Goal: Check status: Check status

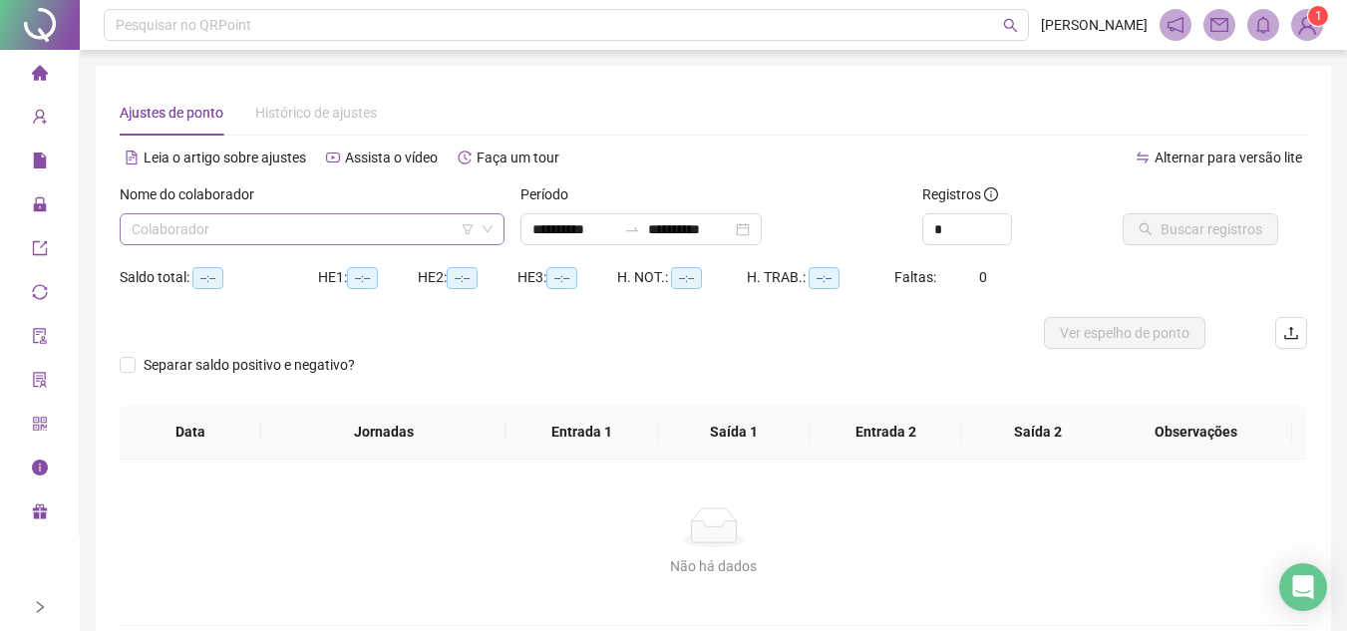
click at [337, 228] on input "search" at bounding box center [303, 229] width 343 height 30
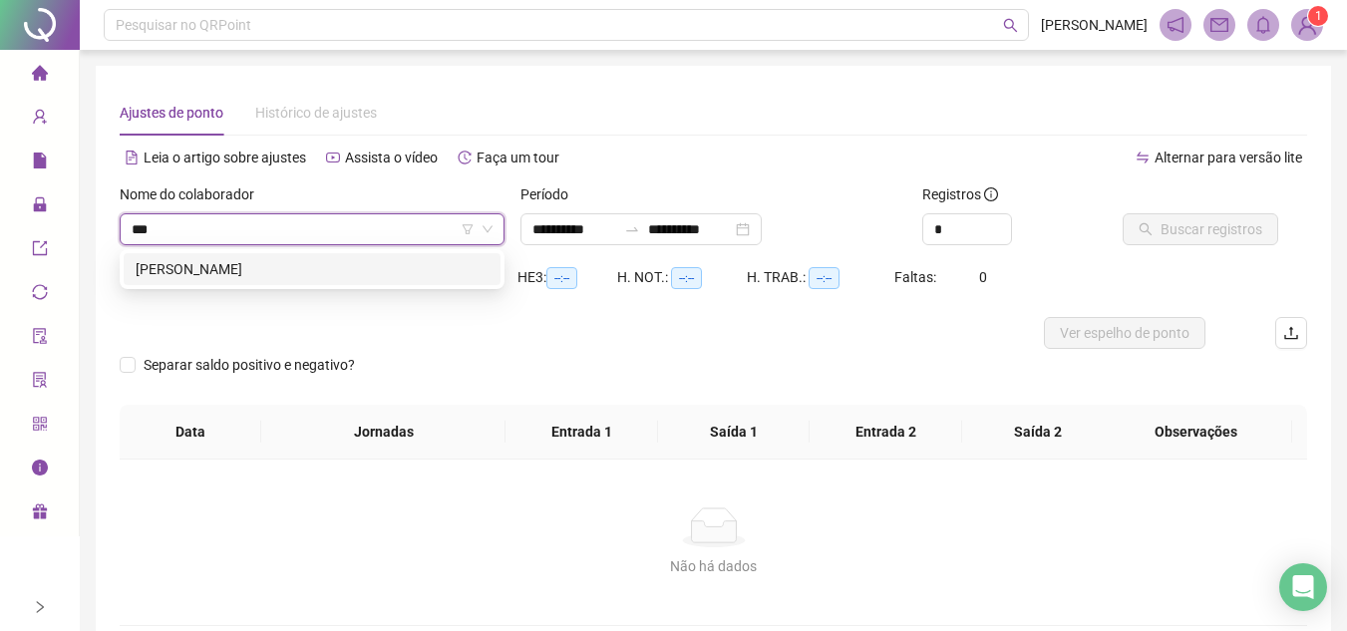
type input "****"
click at [349, 268] on div "[PERSON_NAME]" at bounding box center [312, 269] width 353 height 22
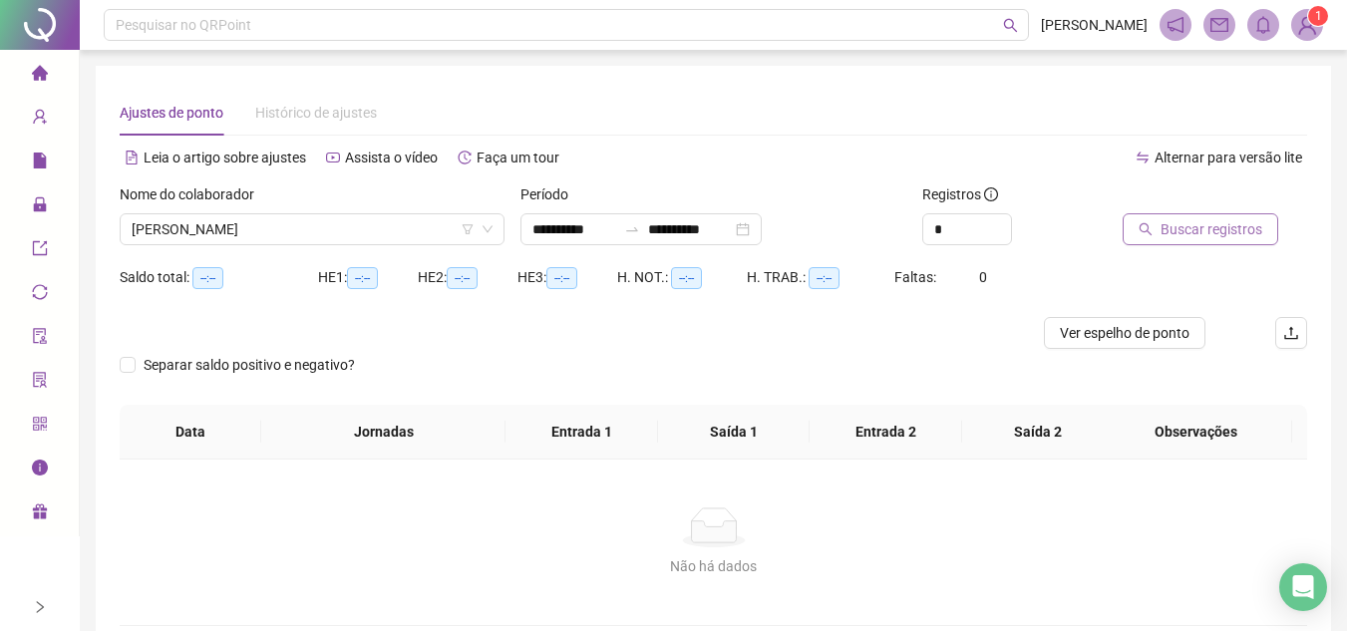
click at [1168, 238] on span "Buscar registros" at bounding box center [1212, 229] width 102 height 22
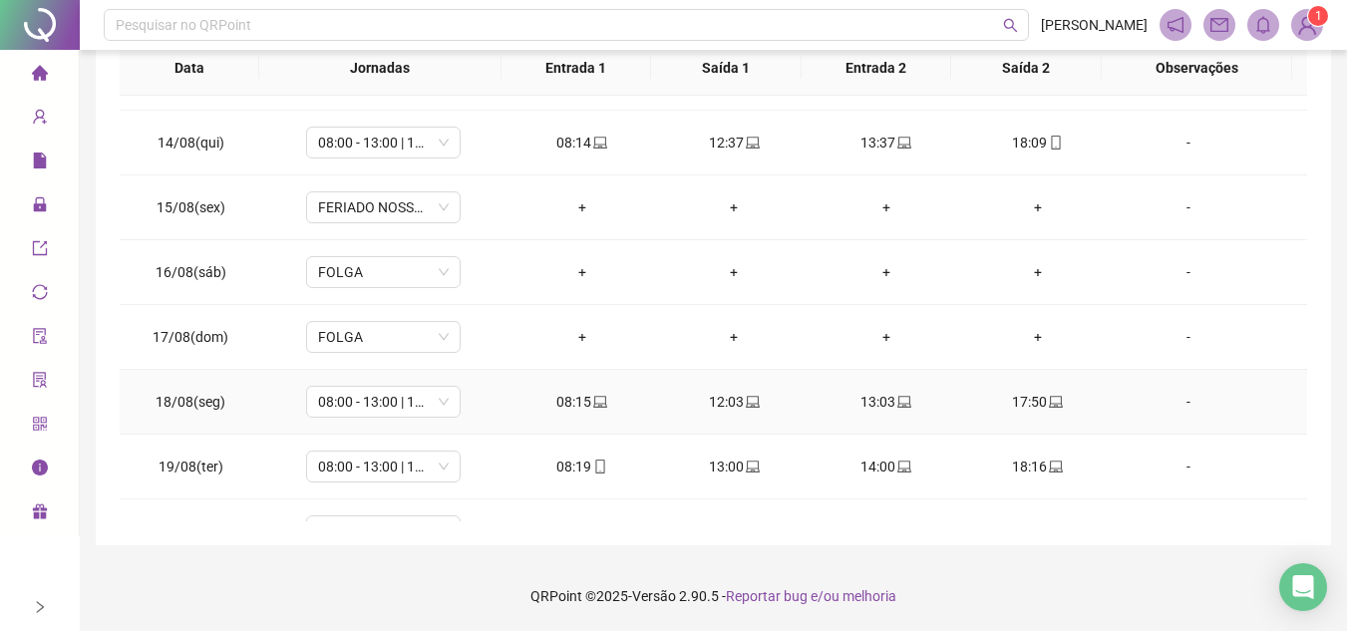
scroll to position [871, 0]
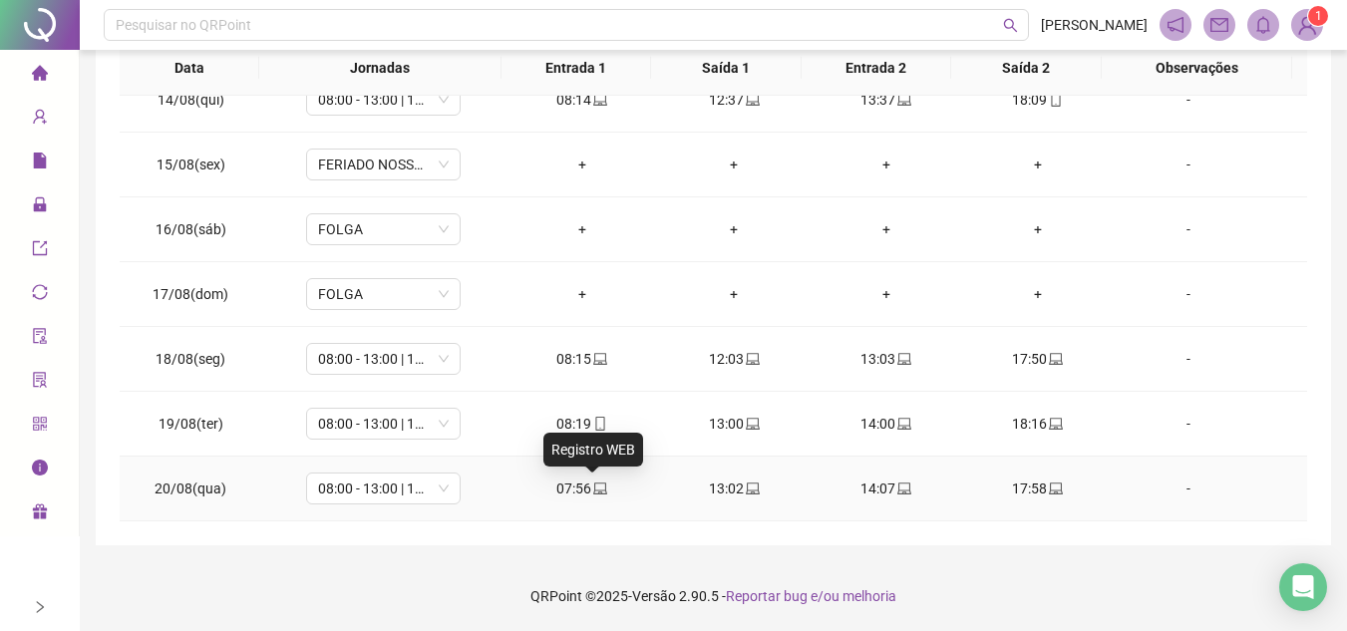
click at [593, 486] on icon "laptop" at bounding box center [600, 489] width 14 height 14
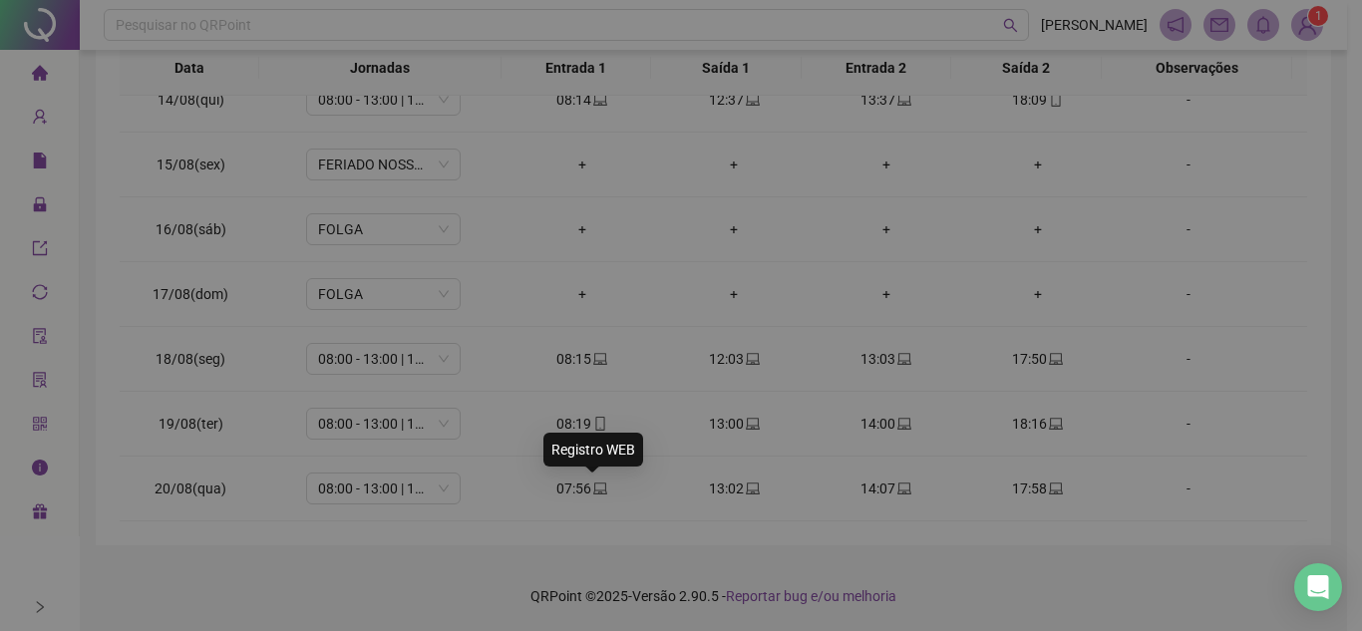
type input "**********"
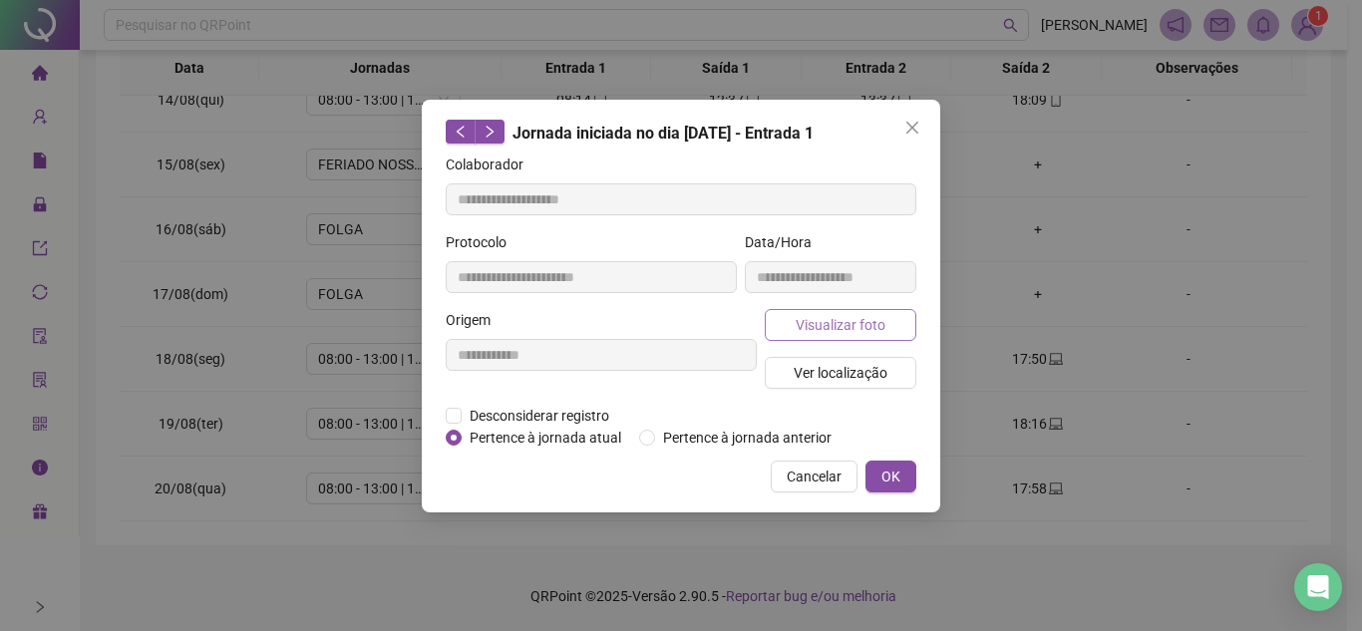
click at [810, 326] on span "Visualizar foto" at bounding box center [841, 325] width 90 height 22
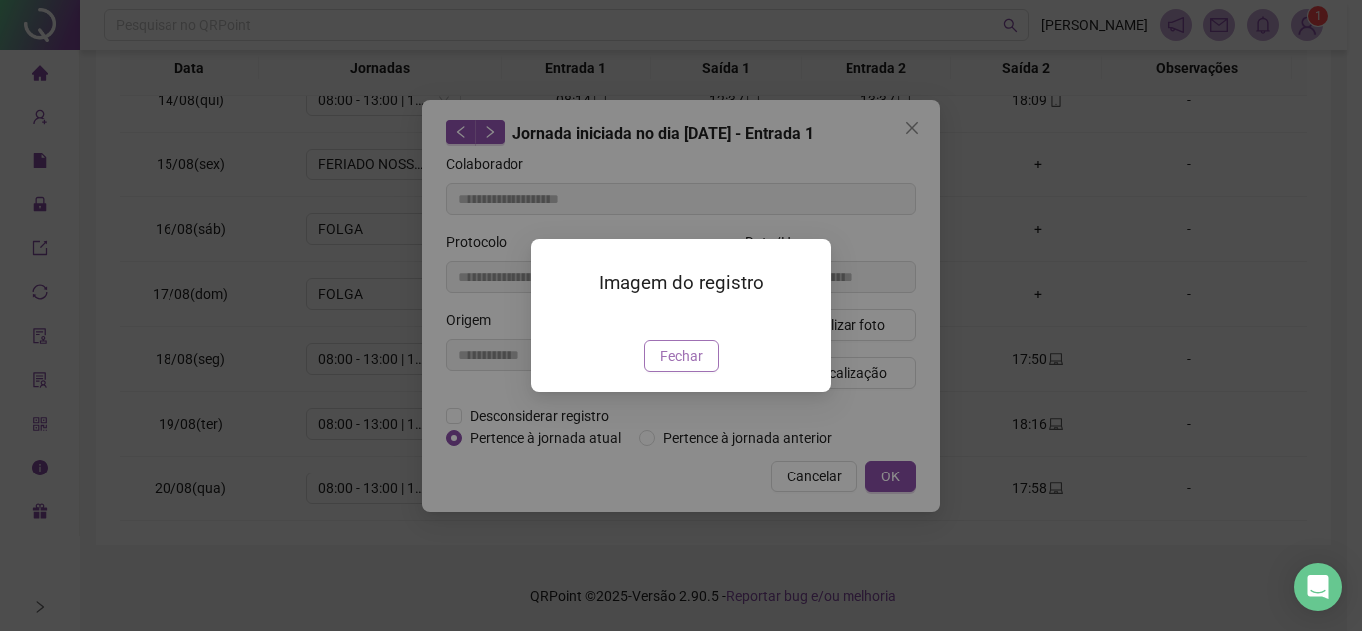
click at [665, 372] on button "Fechar" at bounding box center [681, 356] width 75 height 32
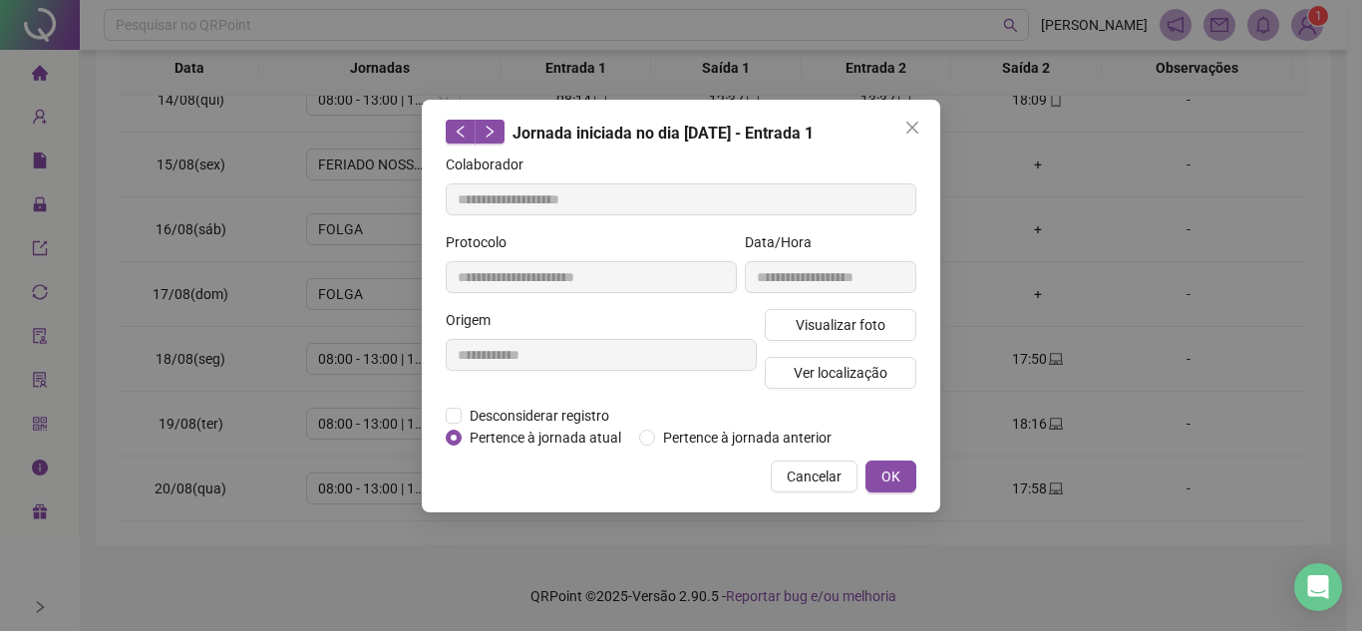
click at [907, 128] on icon "close" at bounding box center [912, 128] width 16 height 16
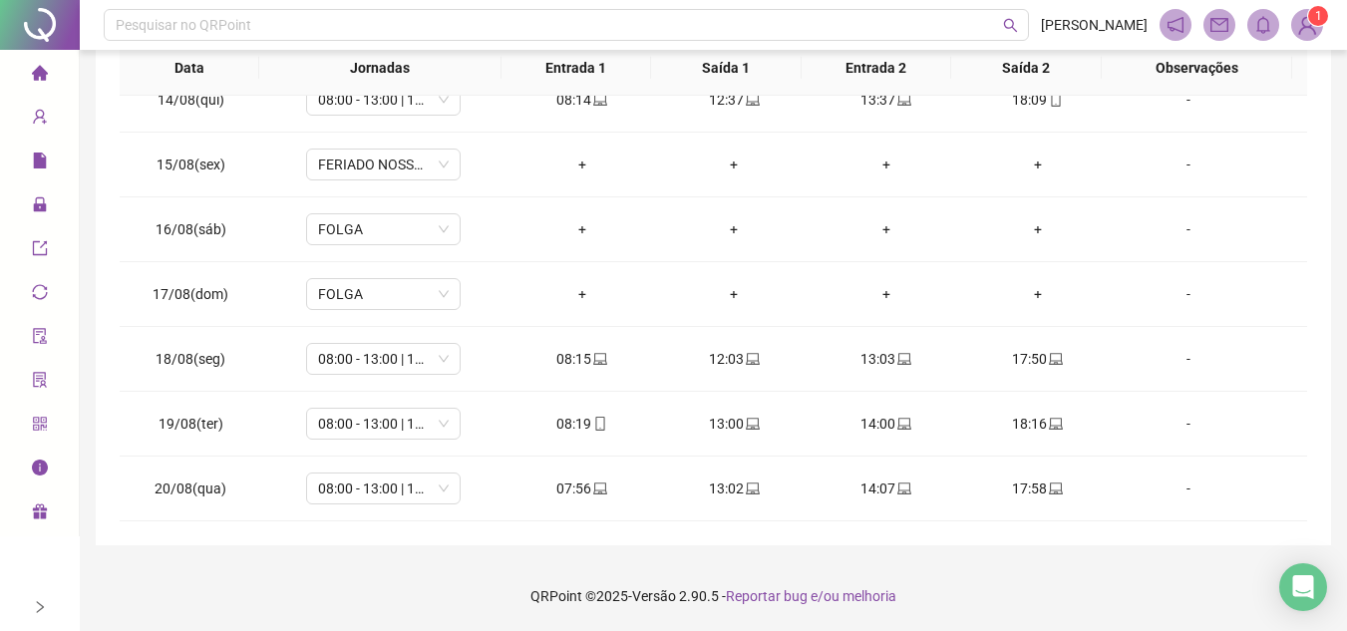
scroll to position [0, 0]
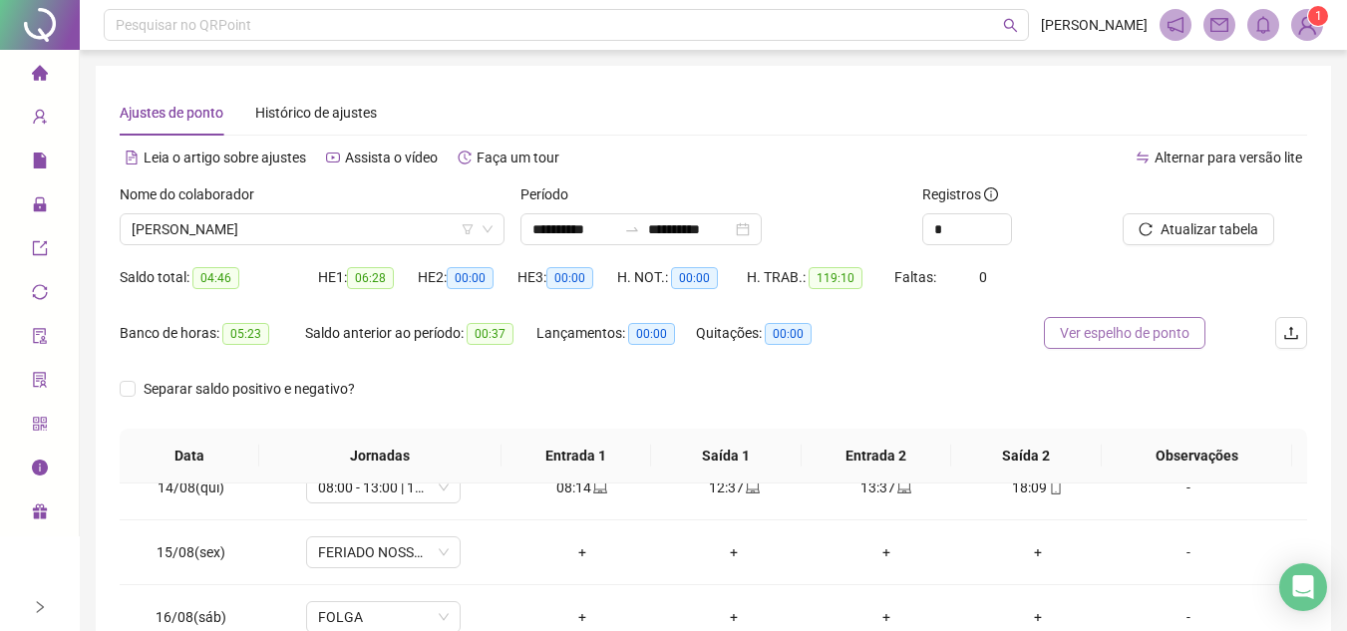
click at [1152, 334] on span "Ver espelho de ponto" at bounding box center [1125, 333] width 130 height 22
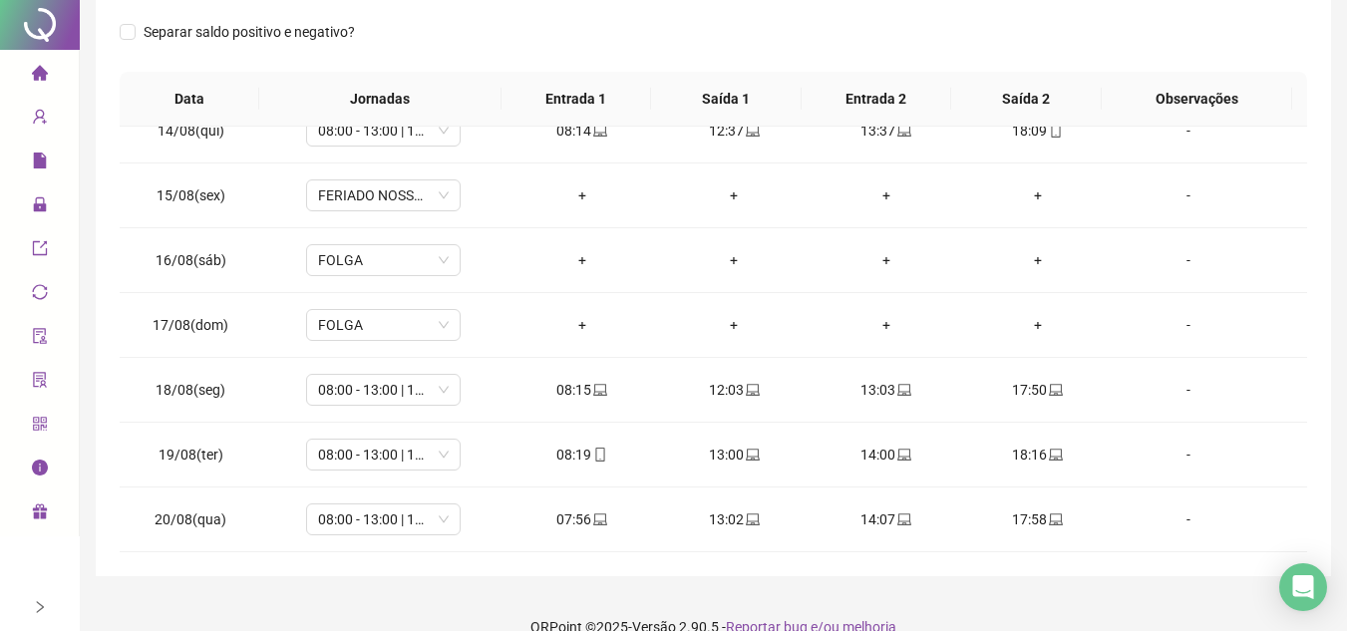
scroll to position [388, 0]
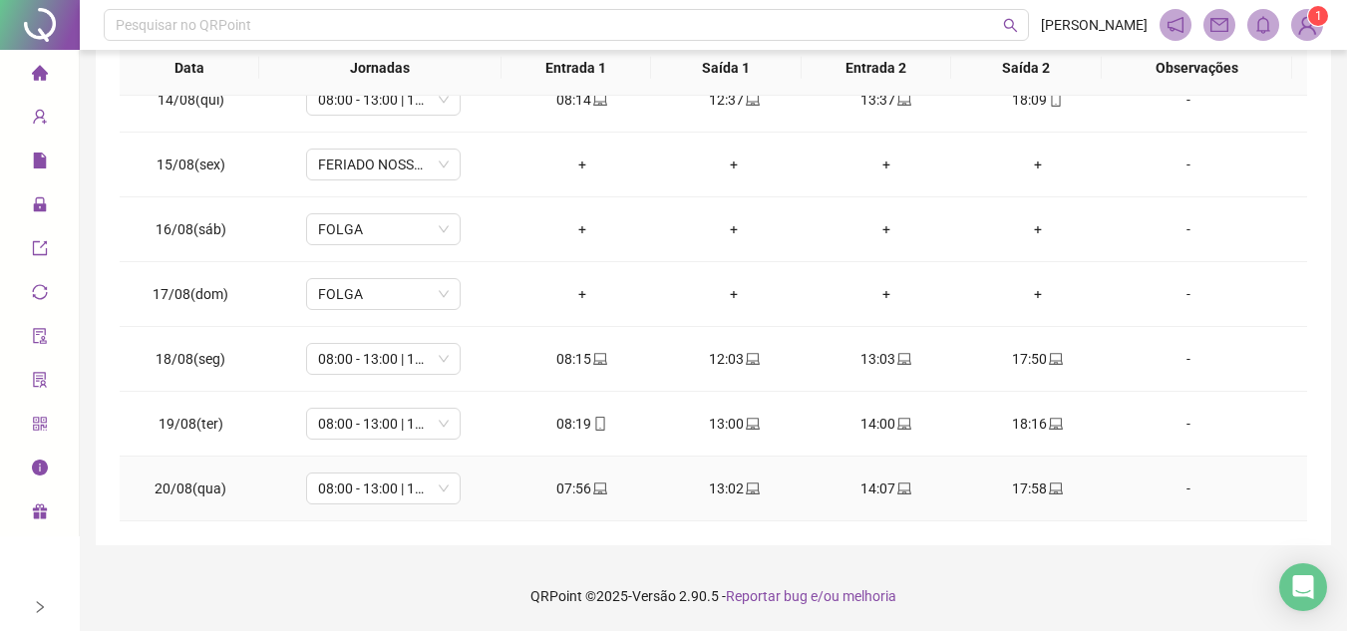
click at [1047, 497] on span at bounding box center [1055, 489] width 16 height 16
type input "**********"
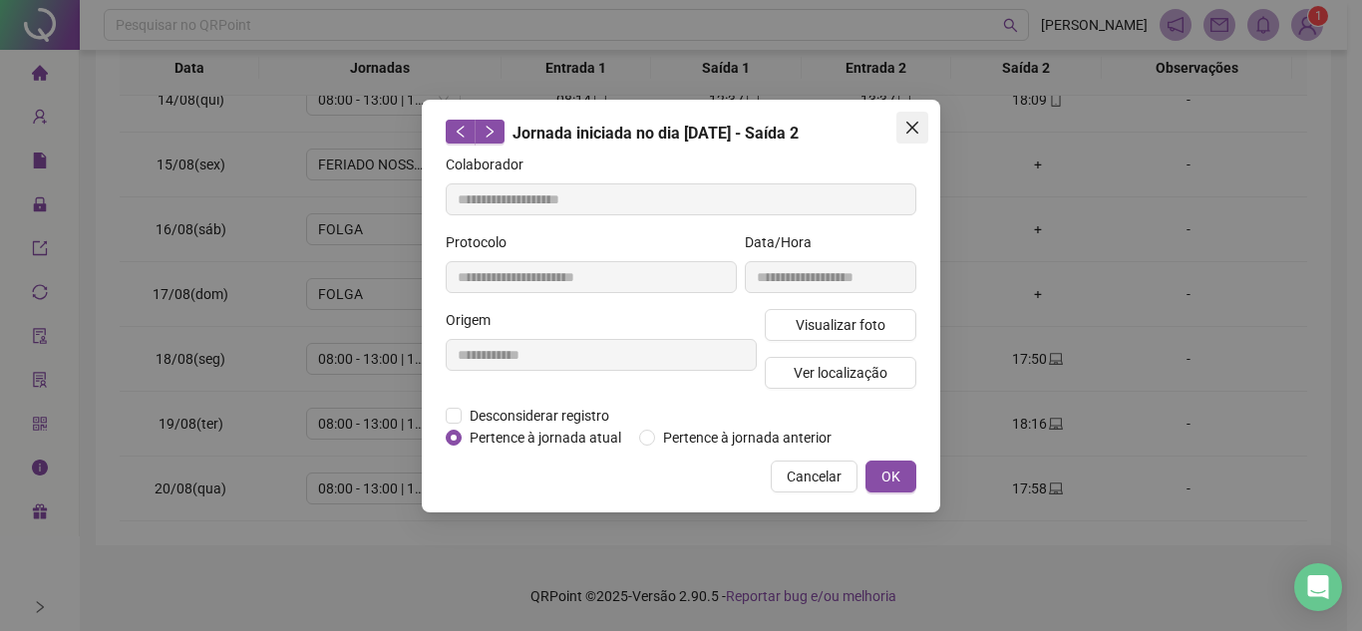
click at [910, 135] on icon "close" at bounding box center [912, 128] width 16 height 16
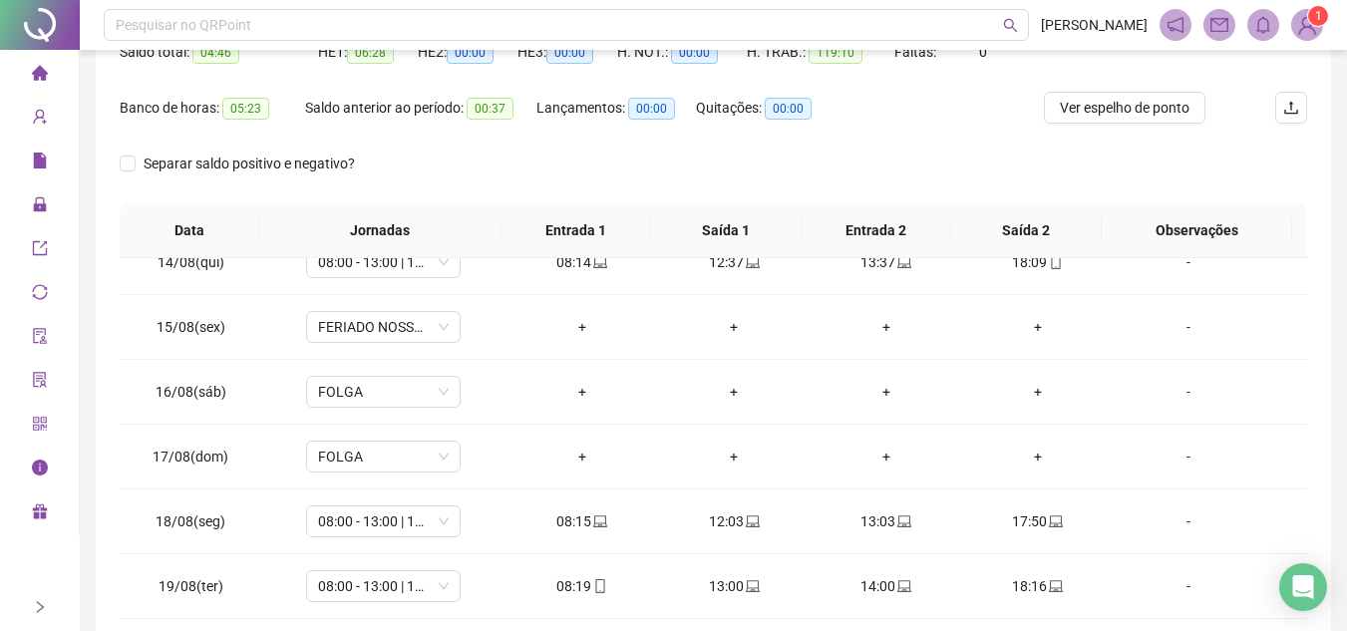
scroll to position [75, 0]
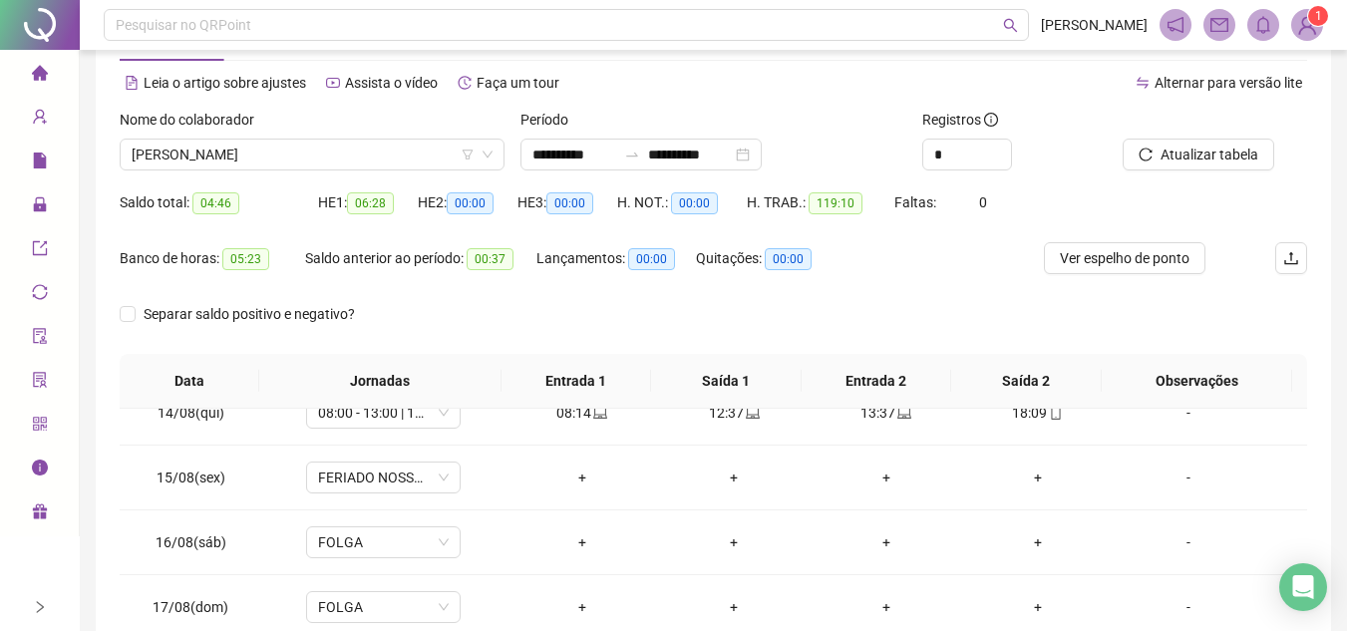
click at [48, 70] on div "Página inicial" at bounding box center [40, 75] width 16 height 42
